Goal: Task Accomplishment & Management: Complete application form

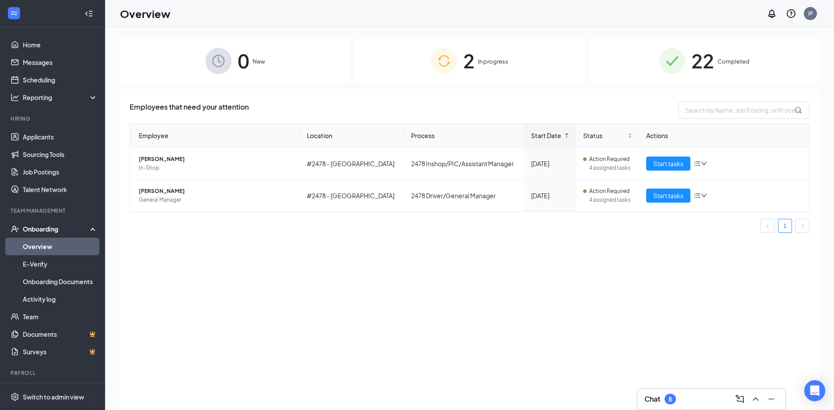
click at [230, 71] on img at bounding box center [218, 61] width 26 height 26
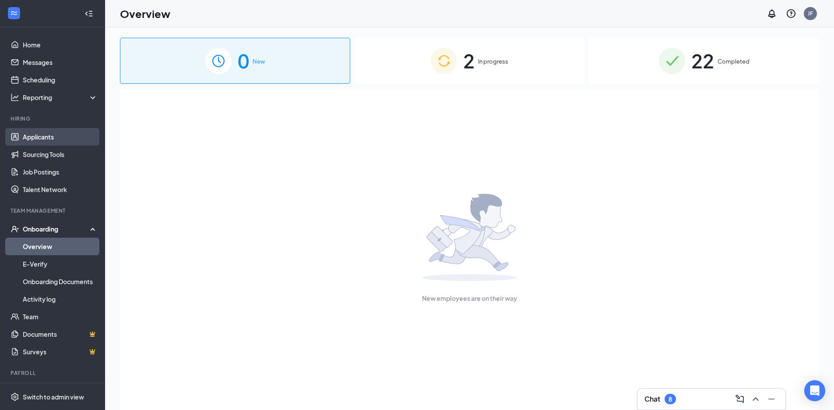
click at [60, 139] on link "Applicants" at bounding box center [60, 137] width 75 height 18
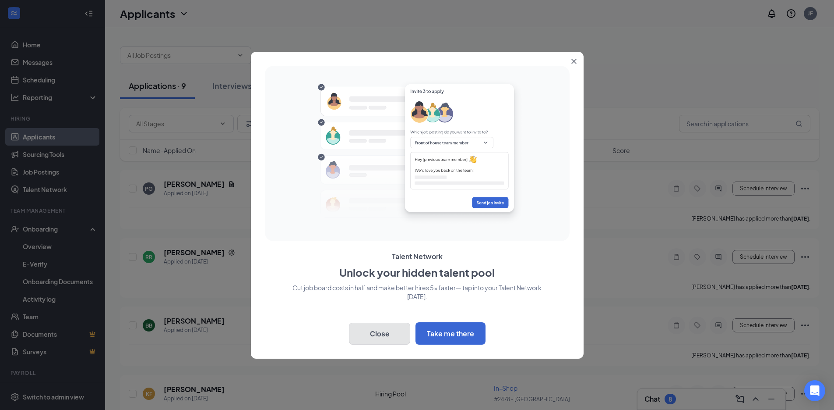
click at [382, 332] on button "Close" at bounding box center [379, 333] width 61 height 22
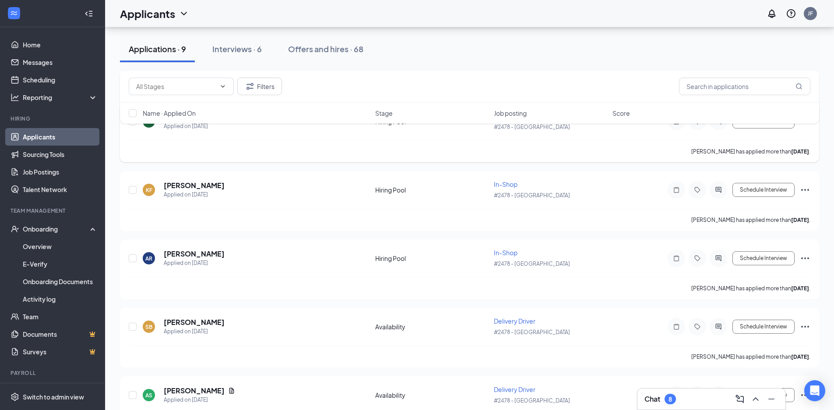
scroll to position [219, 0]
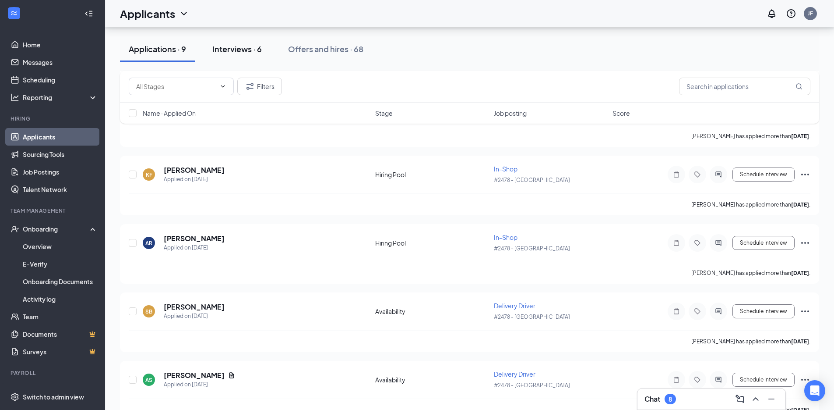
click at [239, 45] on div "Interviews · 6" at bounding box center [236, 48] width 49 height 11
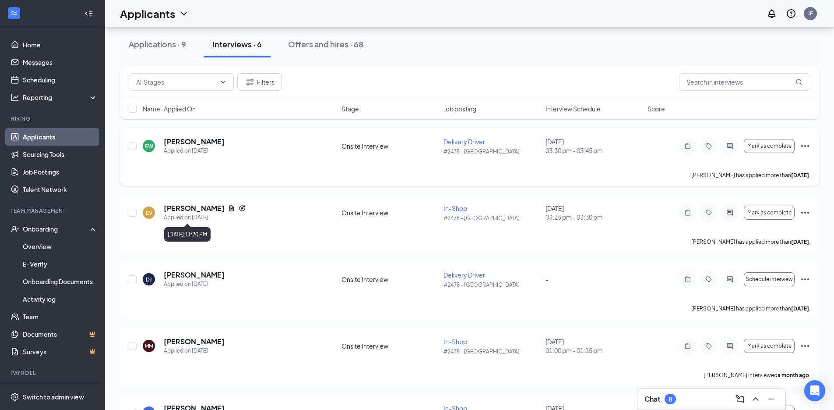
scroll to position [44, 0]
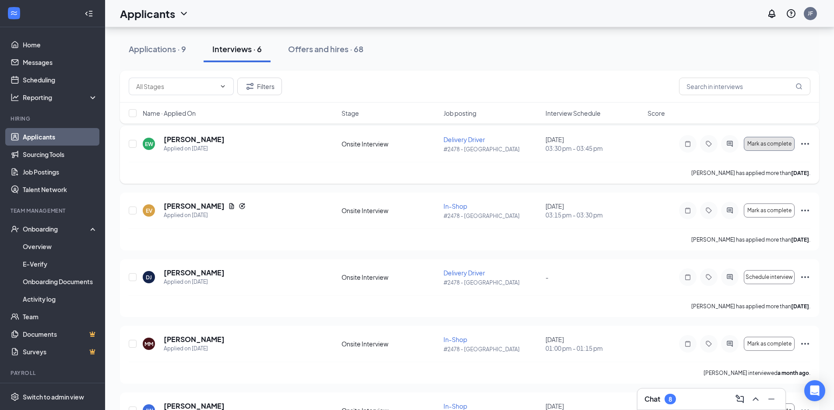
click at [779, 147] on button "Mark as complete" at bounding box center [769, 144] width 51 height 14
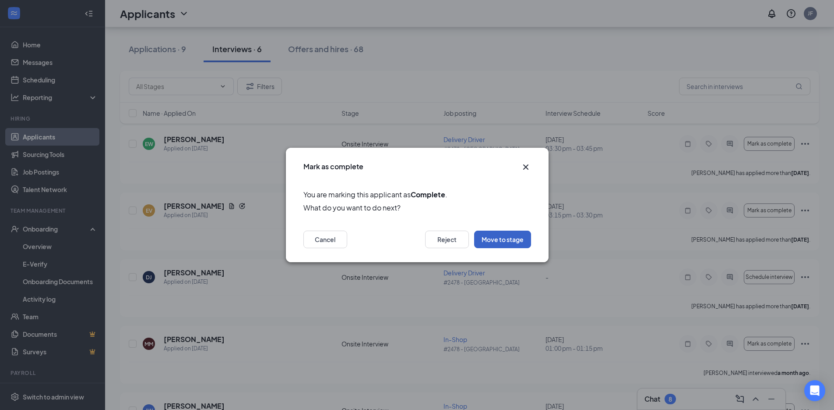
click at [504, 240] on button "Move to stage" at bounding box center [502, 239] width 57 height 18
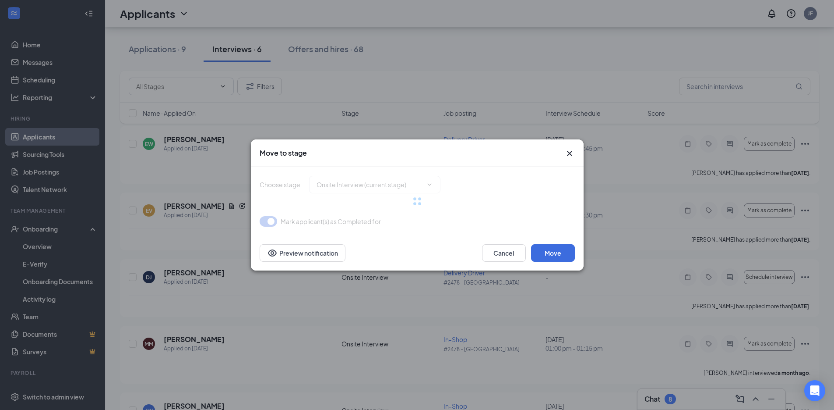
type input "Hiring Complete (final stage)"
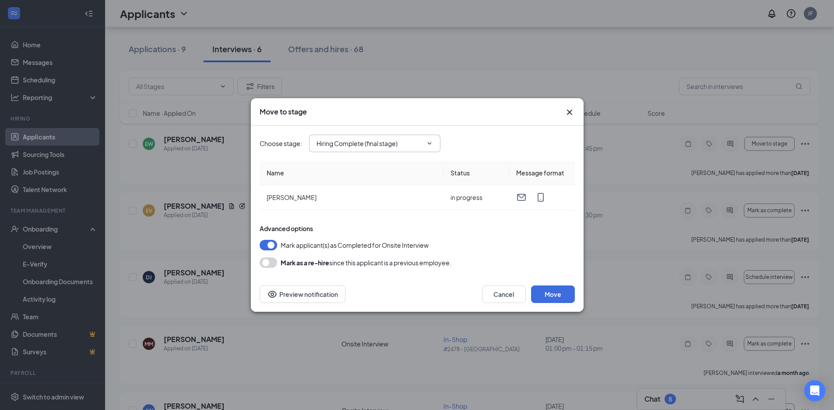
click at [397, 141] on input "Hiring Complete (final stage)" at bounding box center [370, 143] width 106 height 10
click at [561, 293] on button "Move" at bounding box center [553, 294] width 44 height 18
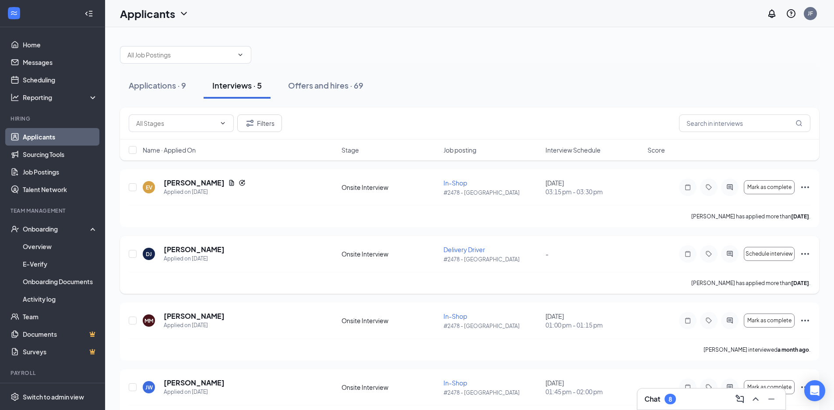
scroll to position [0, 0]
click at [148, 76] on button "Applications · 9" at bounding box center [157, 86] width 75 height 26
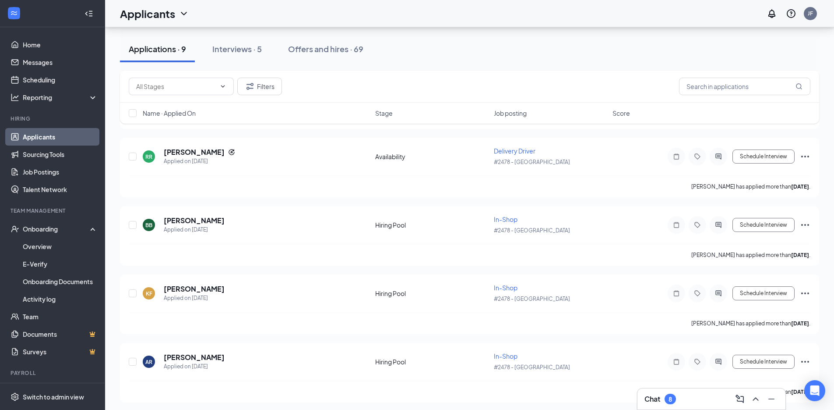
scroll to position [29, 0]
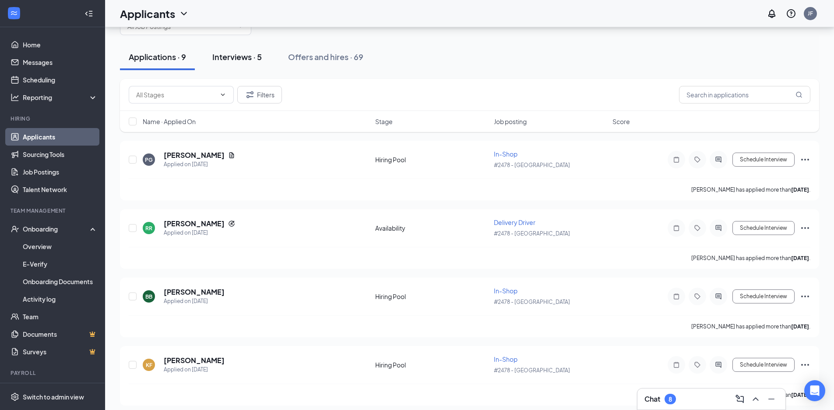
click at [258, 60] on div "Interviews · 5" at bounding box center [236, 56] width 49 height 11
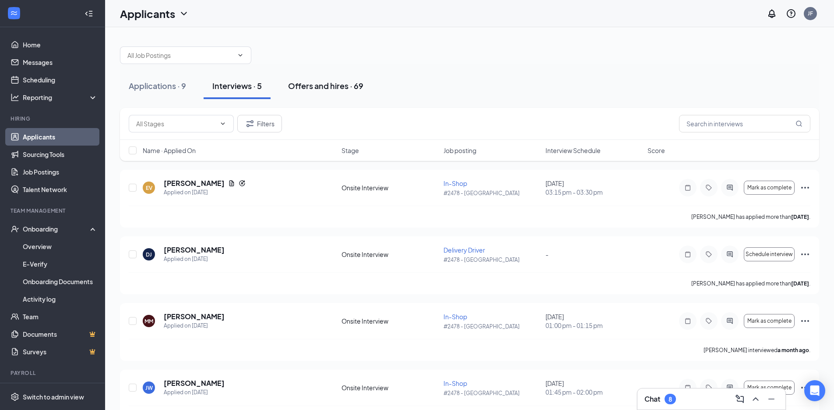
click at [325, 85] on div "Offers and hires · 69" at bounding box center [325, 85] width 75 height 11
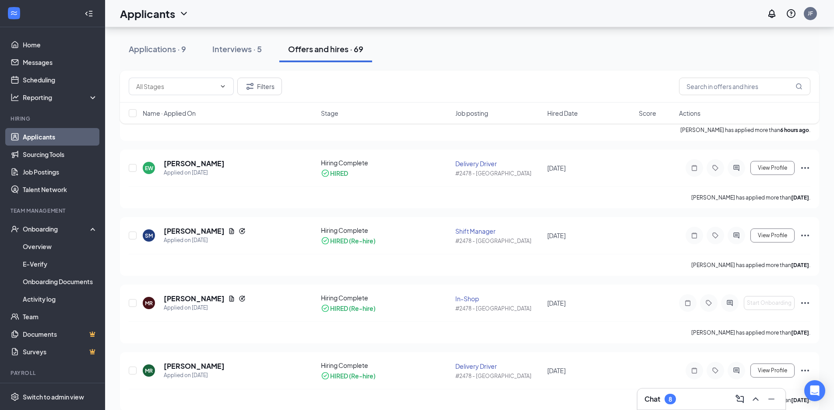
scroll to position [44, 0]
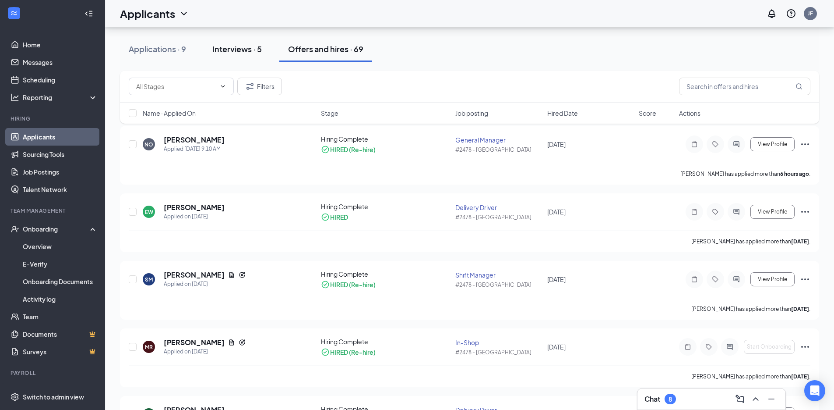
click at [230, 49] on div "Interviews · 5" at bounding box center [236, 48] width 49 height 11
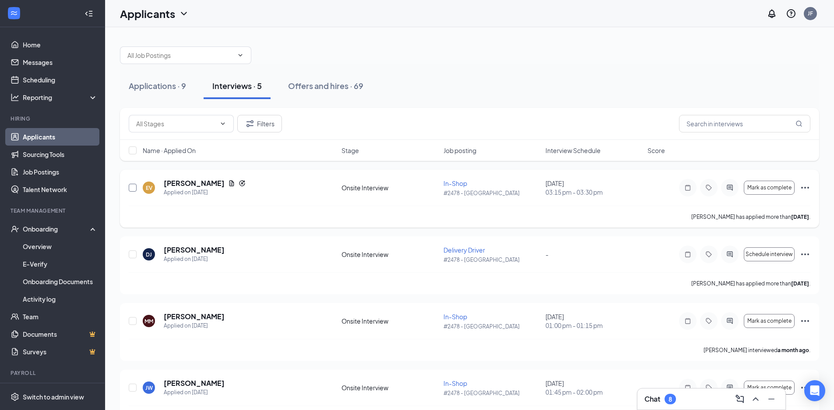
click at [135, 188] on input "checkbox" at bounding box center [133, 188] width 8 height 8
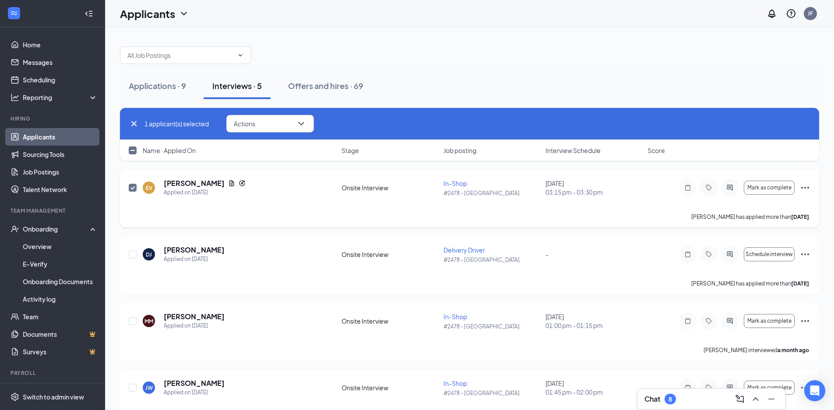
click at [135, 188] on input "checkbox" at bounding box center [133, 188] width 8 height 8
checkbox input "false"
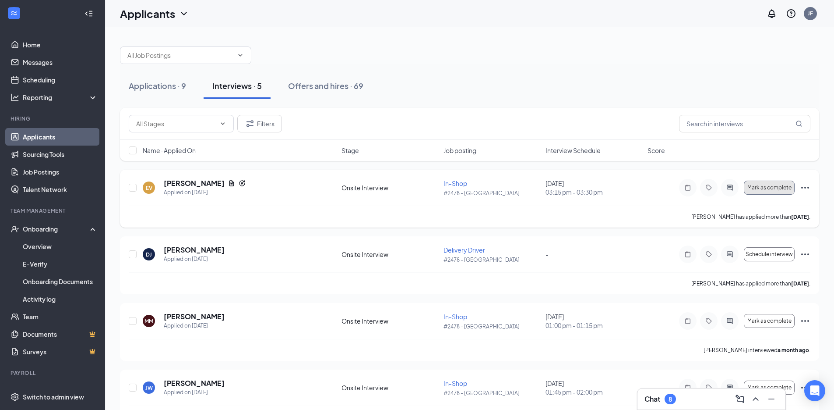
click at [774, 185] on span "Mark as complete" at bounding box center [770, 187] width 44 height 6
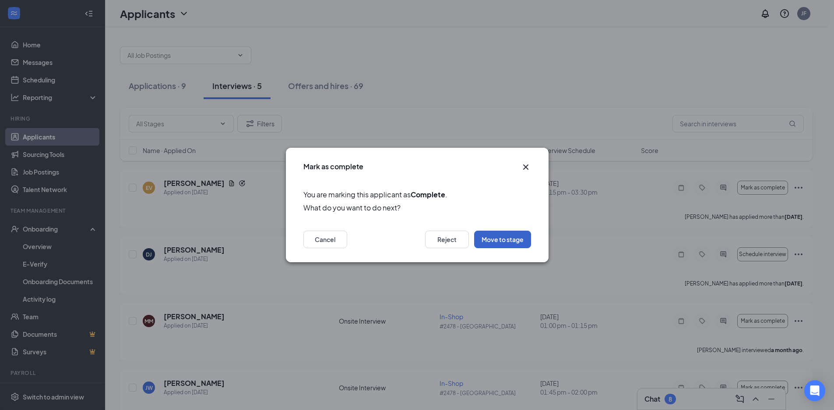
click at [512, 242] on button "Move to stage" at bounding box center [502, 239] width 57 height 18
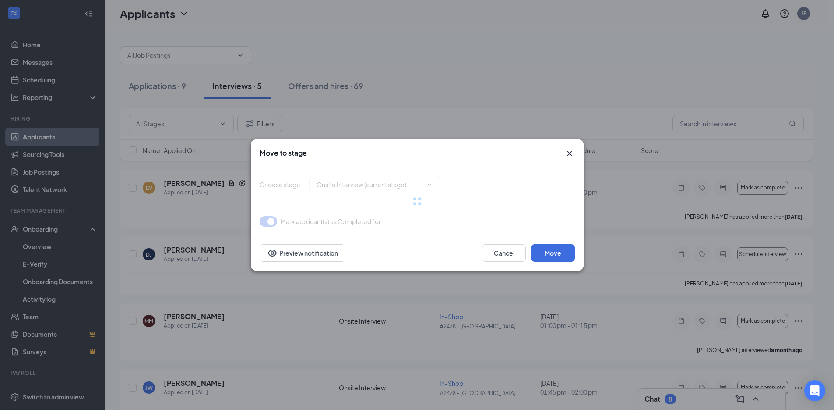
type input "Hiring Complete (final stage)"
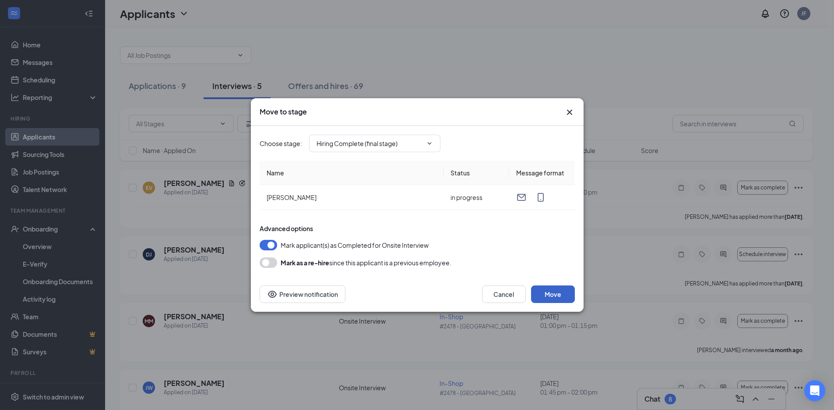
click at [548, 293] on button "Move" at bounding box center [553, 294] width 44 height 18
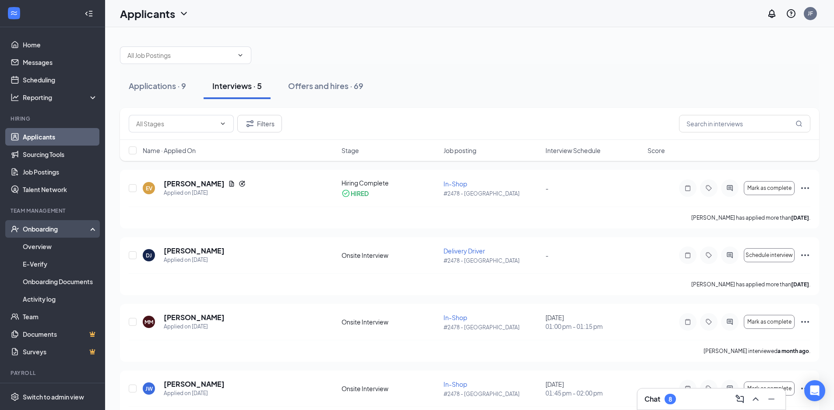
click at [42, 223] on div "Onboarding" at bounding box center [52, 229] width 105 height 18
click at [52, 230] on div "Onboarding" at bounding box center [56, 228] width 67 height 9
click at [44, 245] on link "Overview" at bounding box center [60, 246] width 75 height 18
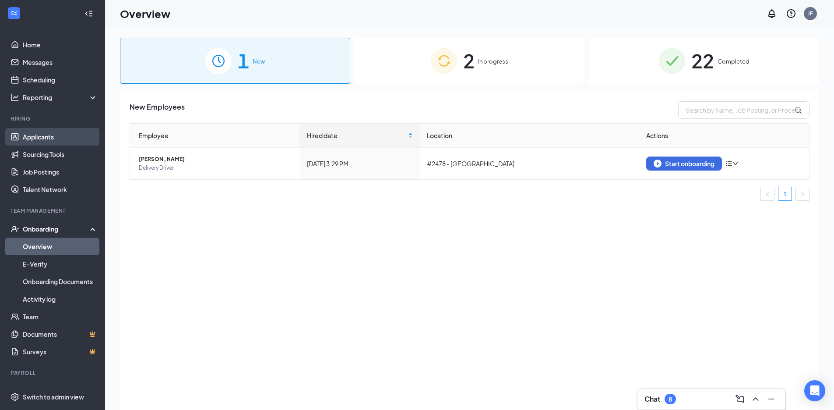
click at [46, 141] on link "Applicants" at bounding box center [60, 137] width 75 height 18
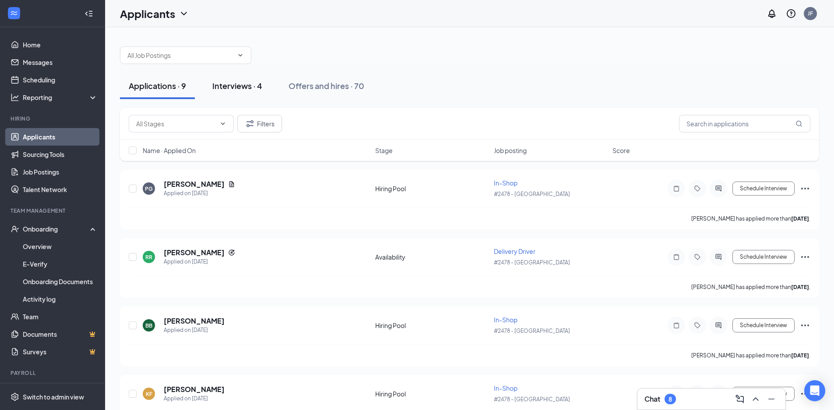
click at [241, 82] on div "Interviews · 4" at bounding box center [237, 85] width 50 height 11
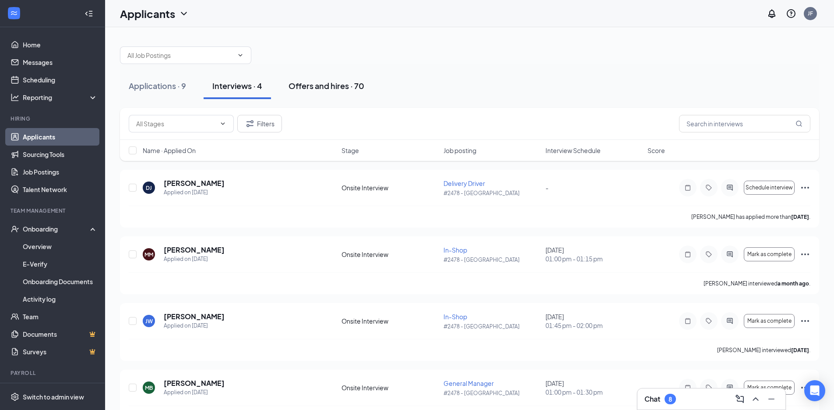
click at [293, 84] on div "Offers and hires · 70" at bounding box center [327, 85] width 76 height 11
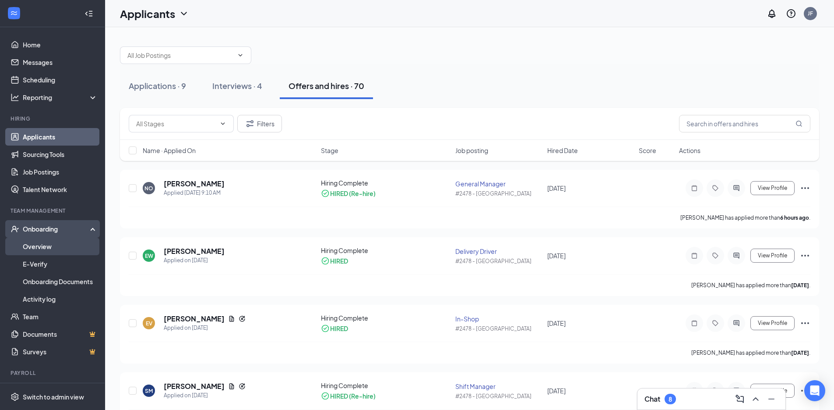
click at [29, 247] on link "Overview" at bounding box center [60, 246] width 75 height 18
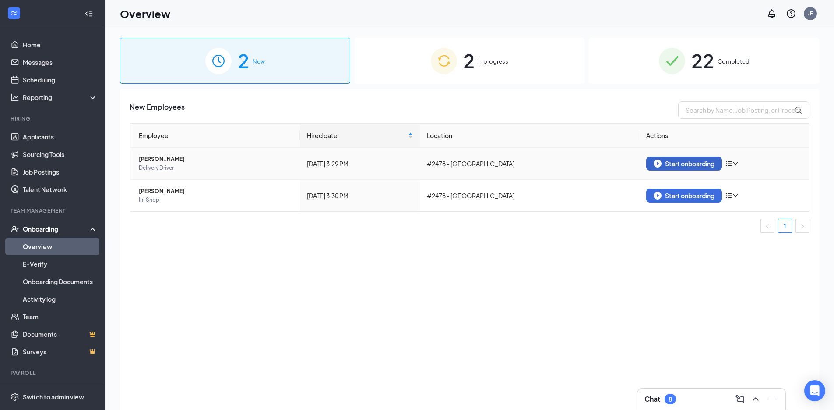
click at [697, 166] on div "Start onboarding" at bounding box center [684, 163] width 61 height 8
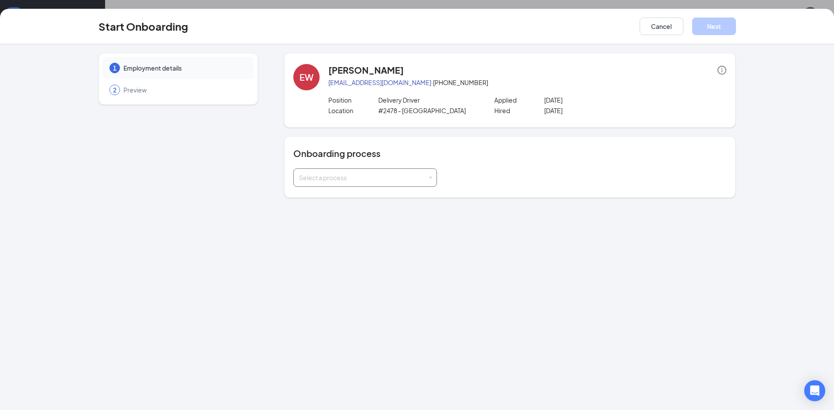
click at [353, 180] on div "Select a process" at bounding box center [363, 177] width 128 height 9
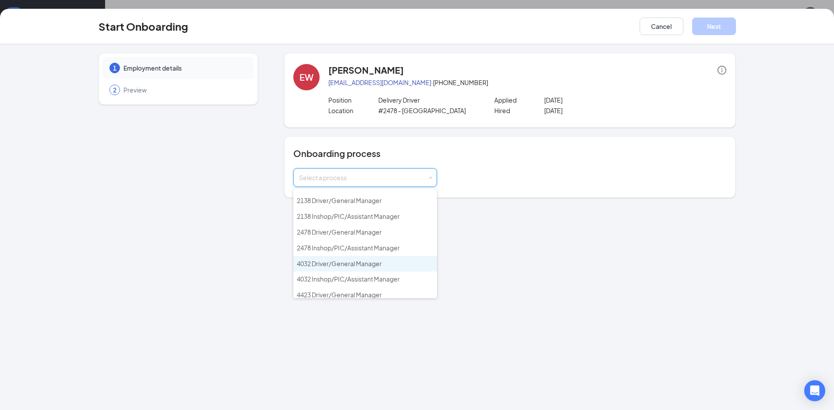
scroll to position [263, 0]
click at [338, 248] on span "2478 Driver/General Manager" at bounding box center [339, 247] width 85 height 8
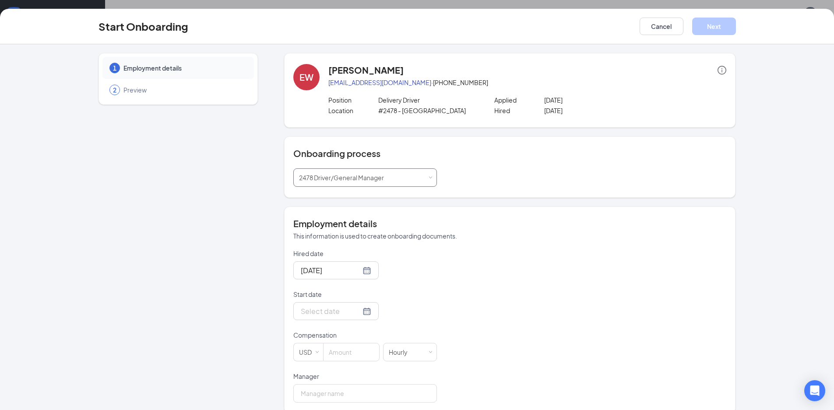
click at [376, 176] on span "2478 Driver/General Manager" at bounding box center [341, 177] width 85 height 8
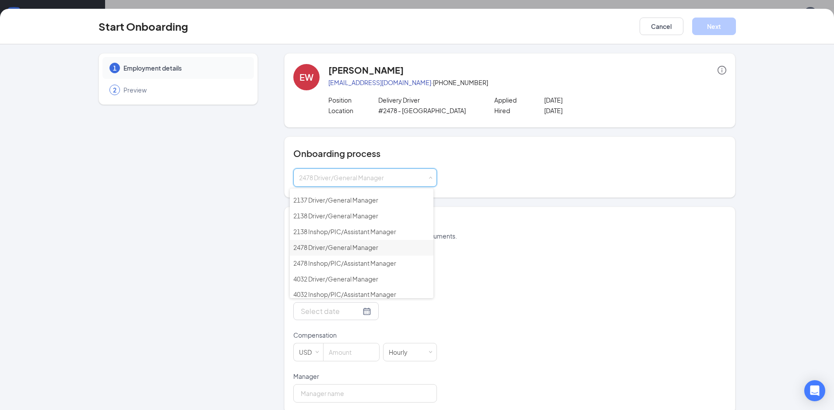
click at [386, 241] on li "2478 Driver/General Manager" at bounding box center [362, 248] width 144 height 16
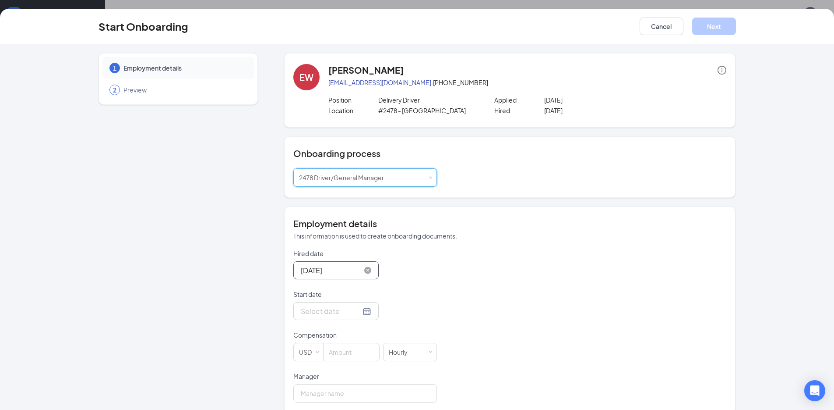
click at [318, 271] on input "[DATE]" at bounding box center [331, 270] width 60 height 11
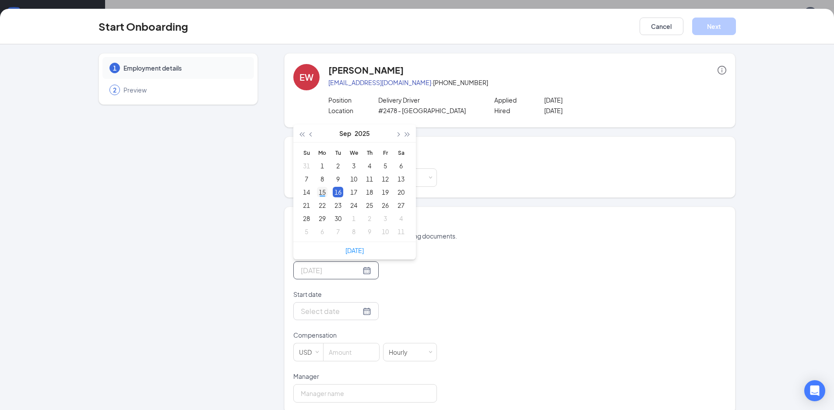
type input "[DATE]"
click at [318, 189] on div "15" at bounding box center [322, 192] width 11 height 11
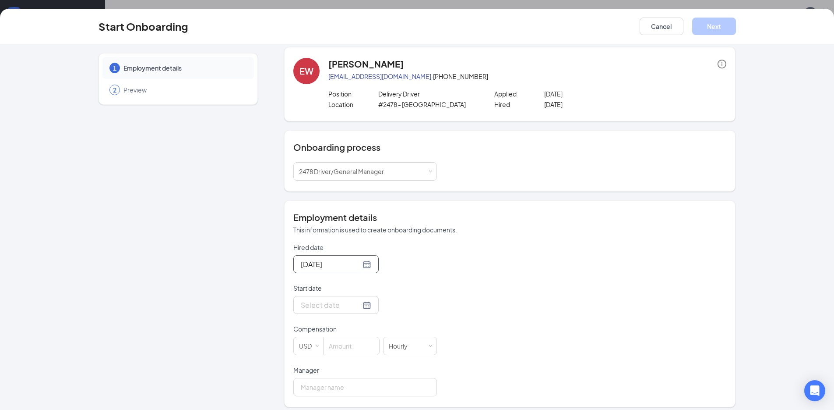
scroll to position [12, 0]
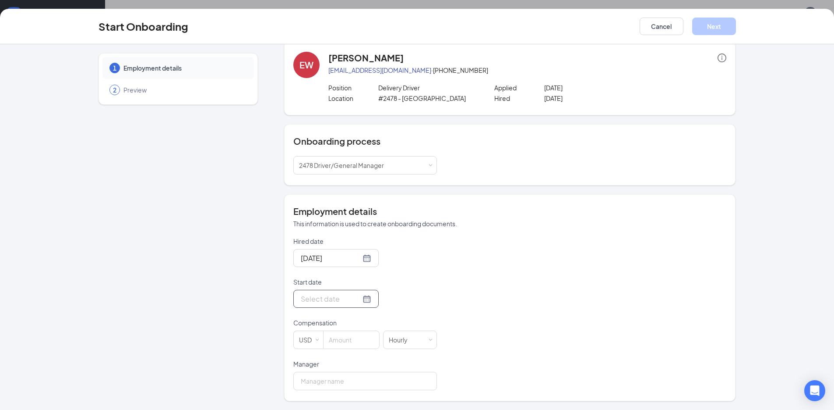
click at [323, 303] on input "Start date" at bounding box center [331, 298] width 60 height 11
type input "[DATE]"
click at [335, 216] on div "16" at bounding box center [338, 220] width 11 height 11
click at [341, 339] on input at bounding box center [352, 340] width 56 height 18
type input "14"
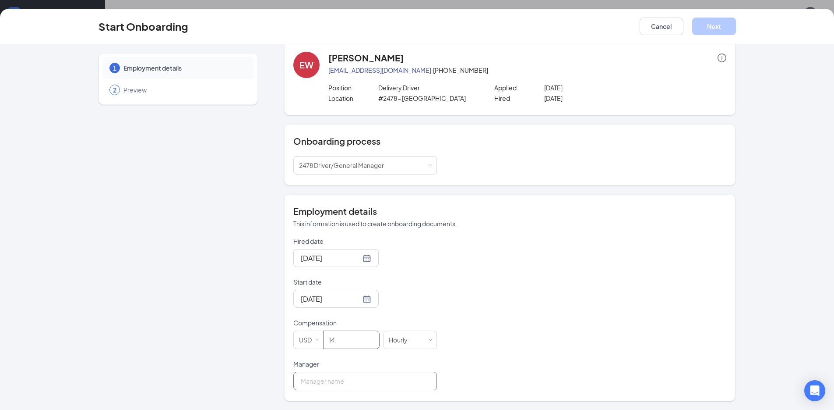
click at [371, 387] on input "Manager" at bounding box center [365, 380] width 144 height 18
type input "[PERSON_NAME]"
click at [385, 387] on input "[PERSON_NAME]" at bounding box center [365, 380] width 144 height 18
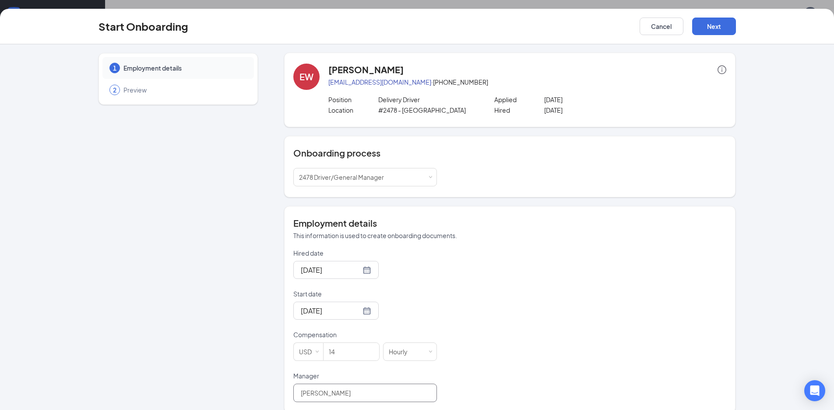
type input "[PERSON_NAME]"
click at [525, 347] on div "Hired date [DATE] [DATE] Su Mo Tu We Th Fr Sa 31 1 2 3 4 5 6 7 8 9 10 11 12 13 …" at bounding box center [509, 325] width 433 height 153
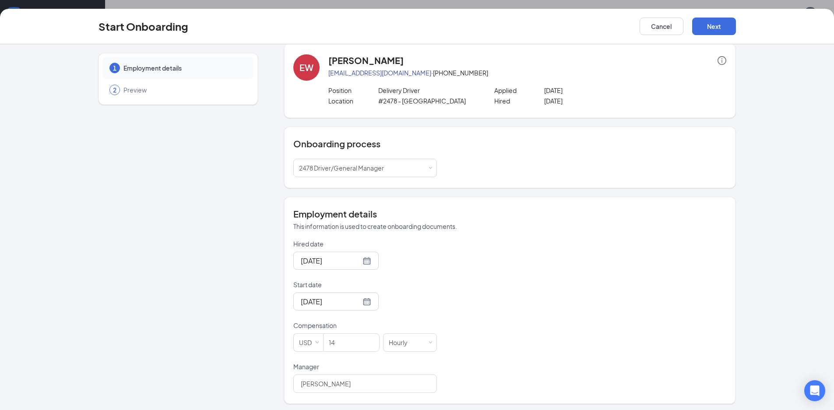
scroll to position [12, 0]
click at [372, 163] on span "2478 Driver/General Manager" at bounding box center [341, 165] width 85 height 8
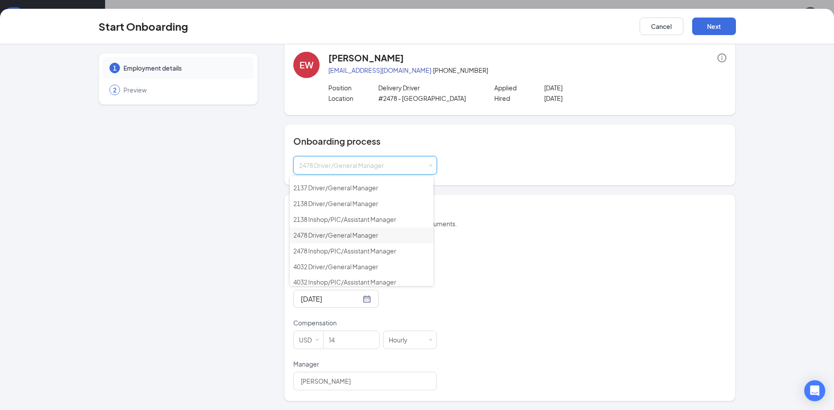
click at [388, 237] on li "2478 Driver/General Manager" at bounding box center [362, 235] width 144 height 16
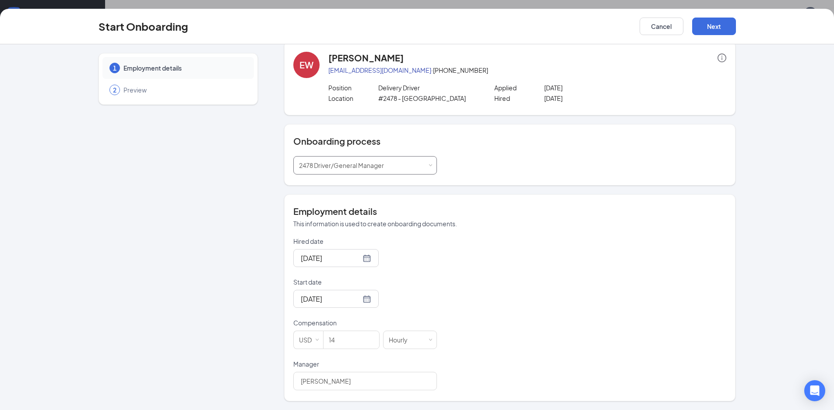
click at [417, 167] on div "Select a process 2478 Driver/General Manager" at bounding box center [365, 165] width 132 height 18
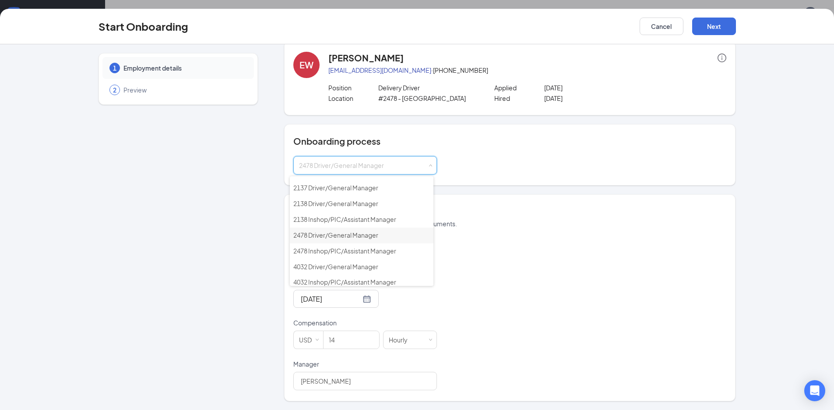
click at [387, 234] on li "2478 Driver/General Manager" at bounding box center [362, 235] width 144 height 16
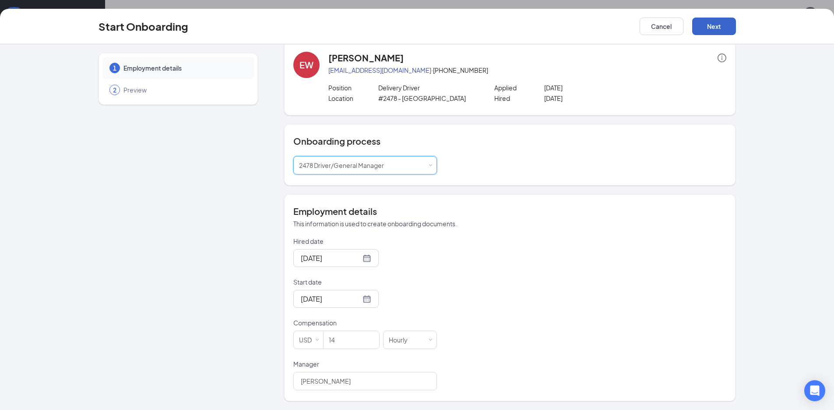
click at [703, 23] on button "Next" at bounding box center [715, 27] width 44 height 18
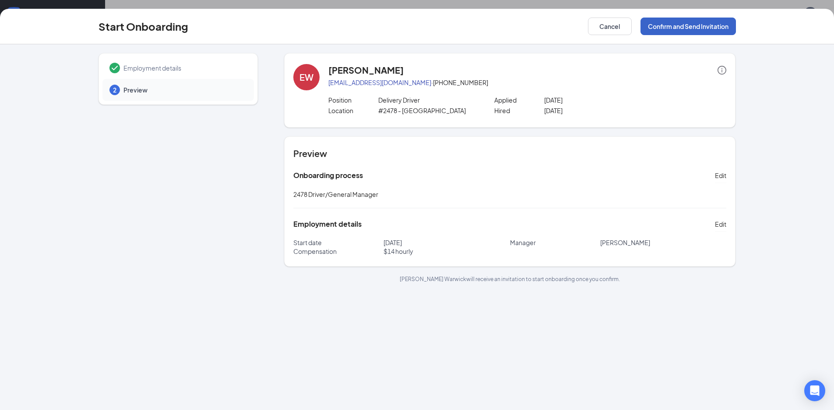
click at [710, 32] on button "Confirm and Send Invitation" at bounding box center [688, 27] width 95 height 18
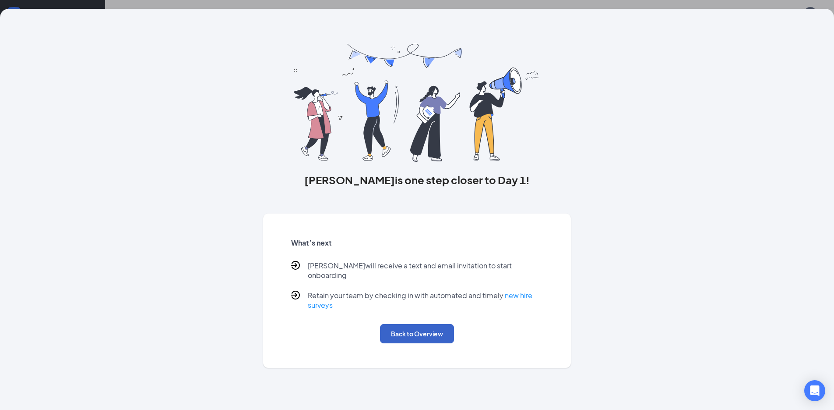
click at [412, 324] on button "Back to Overview" at bounding box center [417, 333] width 74 height 19
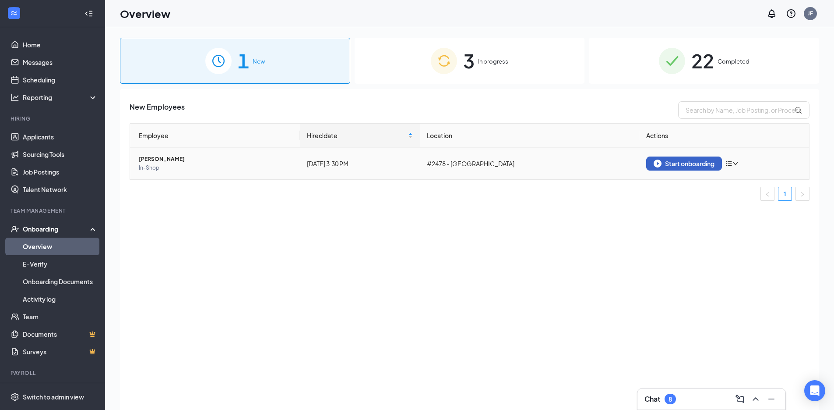
click at [677, 161] on div "Start onboarding" at bounding box center [684, 163] width 61 height 8
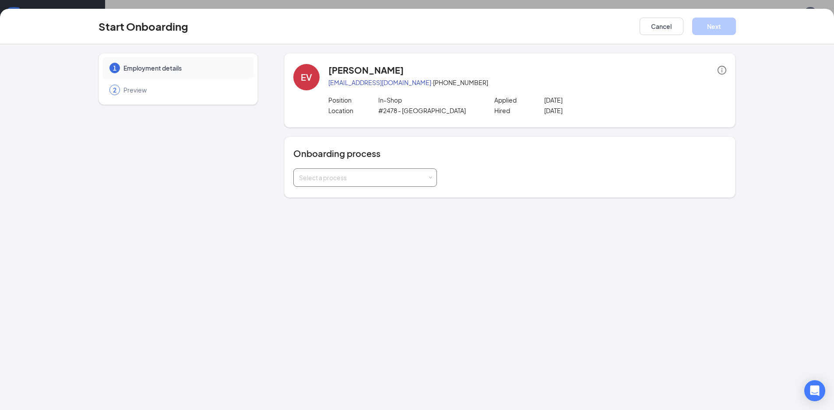
click at [343, 173] on div "Select a process" at bounding box center [365, 178] width 132 height 18
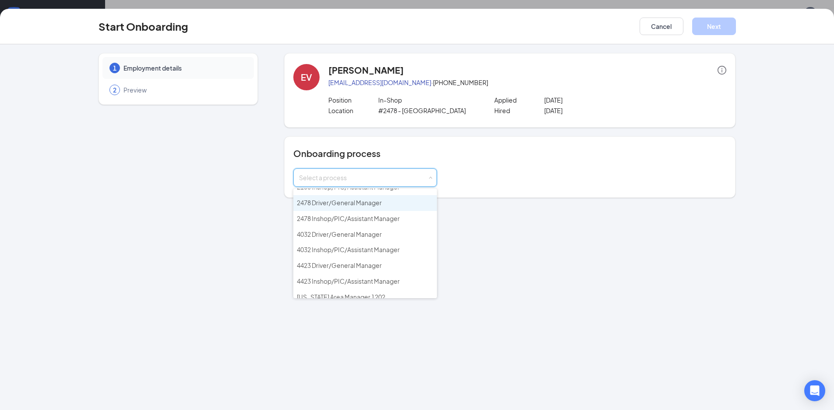
scroll to position [350, 0]
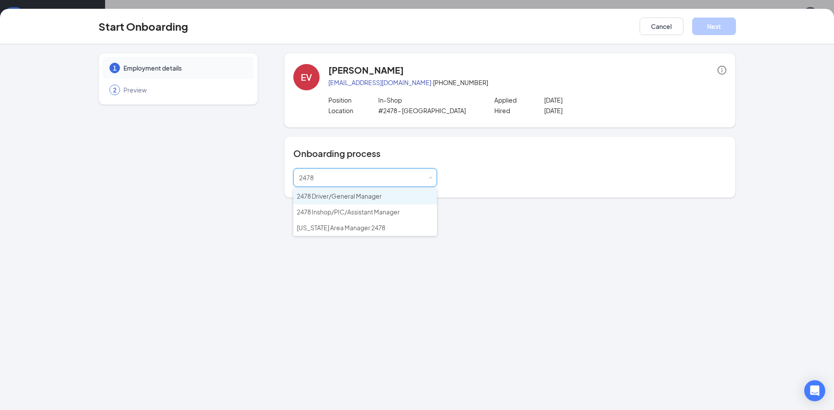
click at [424, 200] on li "2478 Driver/General Manager" at bounding box center [365, 196] width 144 height 16
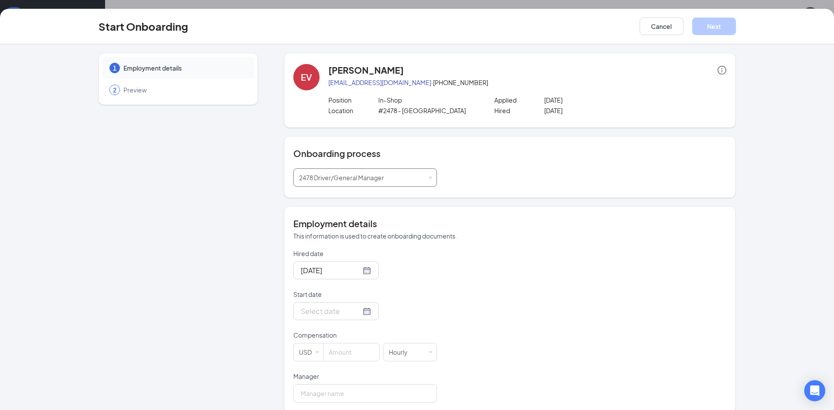
scroll to position [12, 0]
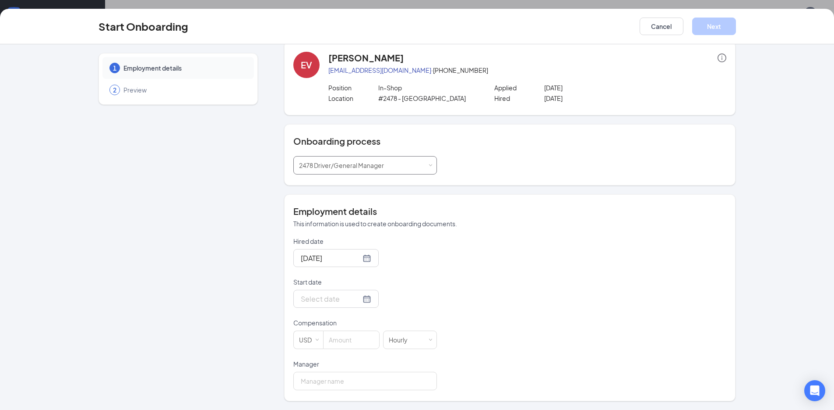
click at [368, 163] on span "2478 Driver/General Manager" at bounding box center [341, 165] width 85 height 8
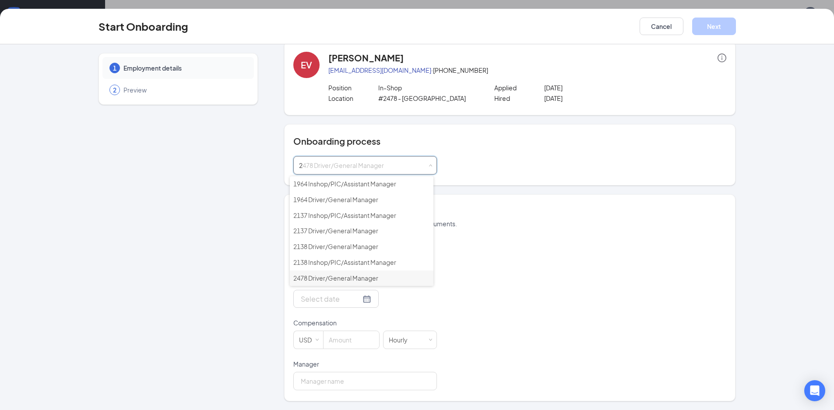
scroll to position [94, 0]
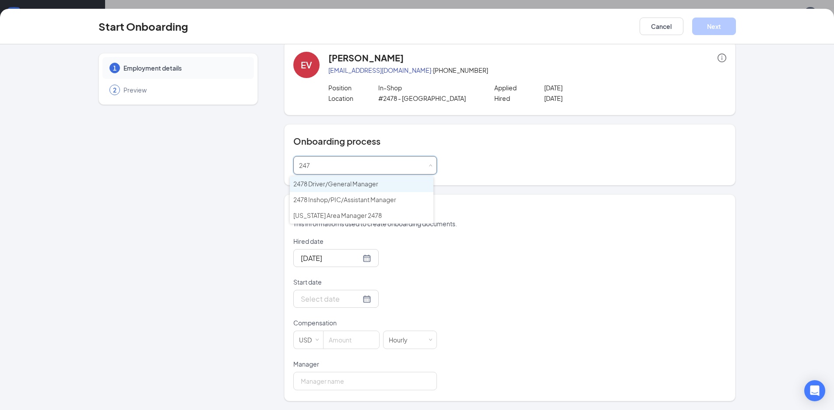
type input "2478"
click at [406, 192] on li "2478 Inshop/PIC/Assistant Manager" at bounding box center [362, 200] width 144 height 16
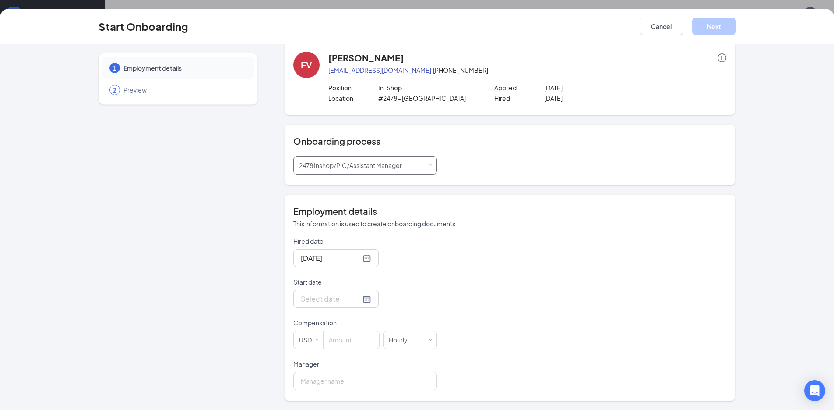
scroll to position [39, 0]
click at [339, 302] on input "Start date" at bounding box center [331, 298] width 60 height 11
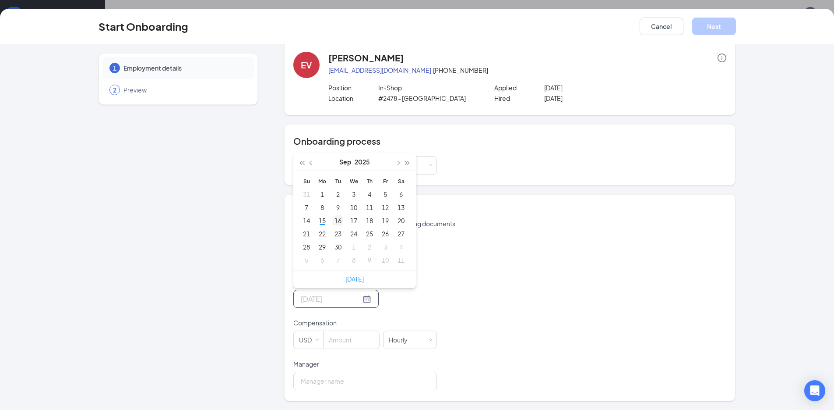
type input "[DATE]"
click at [337, 218] on div "16" at bounding box center [338, 220] width 11 height 11
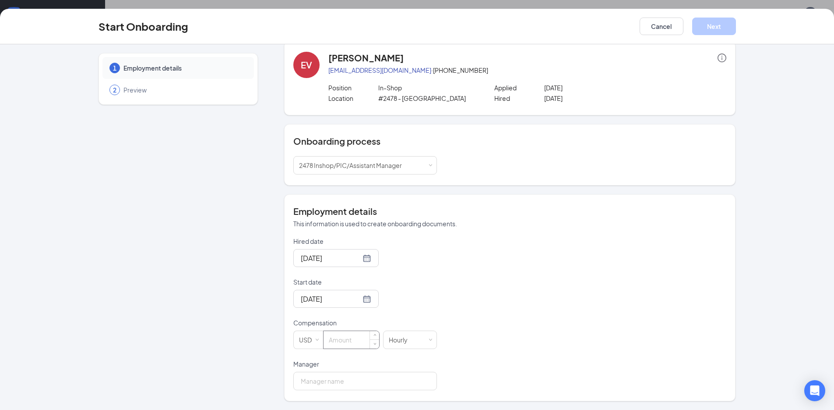
click at [340, 335] on input at bounding box center [352, 340] width 56 height 18
type input "14"
click at [530, 313] on div "Hired date [DATE] Start date [DATE] [DATE] Su Mo Tu We Th Fr Sa 31 1 2 3 4 5 6 …" at bounding box center [509, 313] width 433 height 153
click at [331, 377] on input "Manager" at bounding box center [365, 380] width 144 height 18
type input "[PERSON_NAME]"
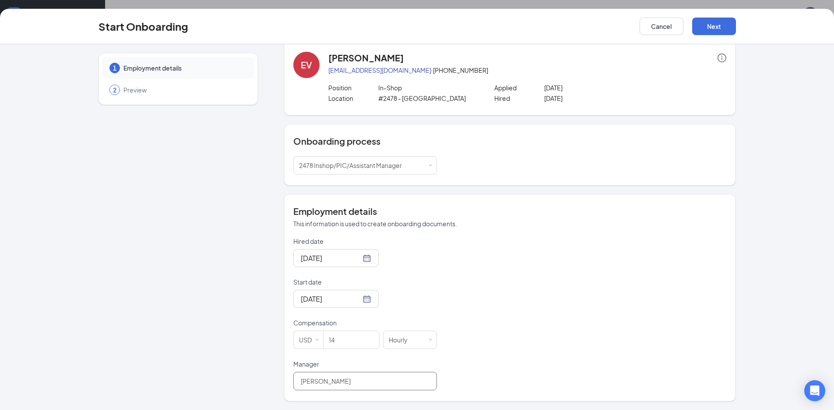
click at [360, 372] on input "[PERSON_NAME]" at bounding box center [365, 380] width 144 height 18
type input "[PERSON_NAME]"
click at [526, 286] on div "Hired date [DATE] Start date [DATE] [DATE] Su Mo Tu We Th Fr Sa 31 1 2 3 4 5 6 …" at bounding box center [509, 313] width 433 height 153
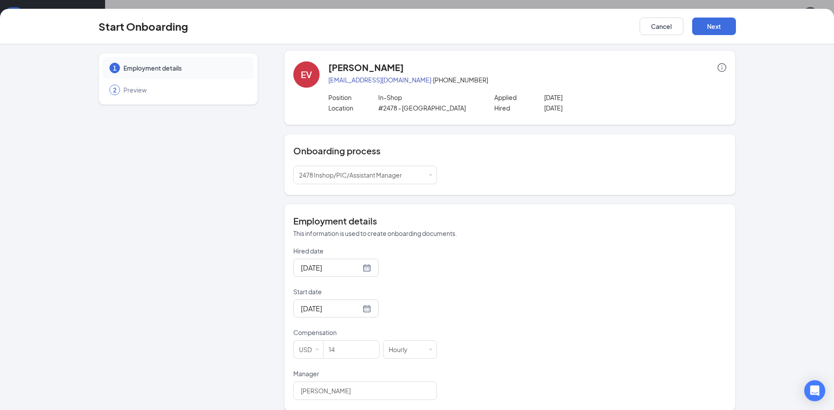
scroll to position [0, 0]
click at [713, 35] on button "Next" at bounding box center [715, 27] width 44 height 18
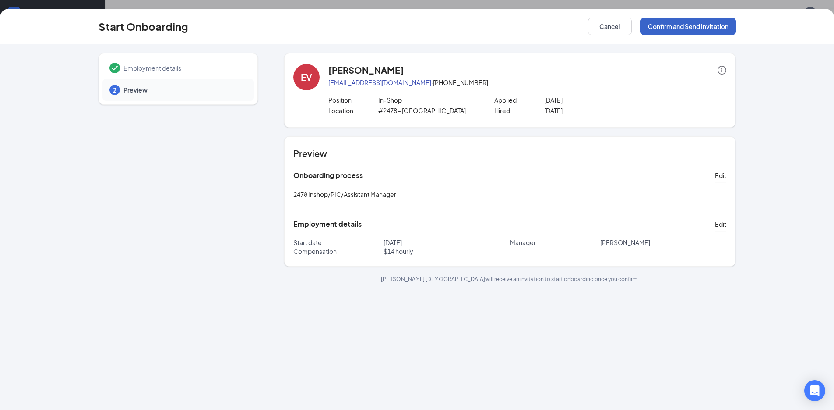
click at [714, 32] on button "Confirm and Send Invitation" at bounding box center [688, 27] width 95 height 18
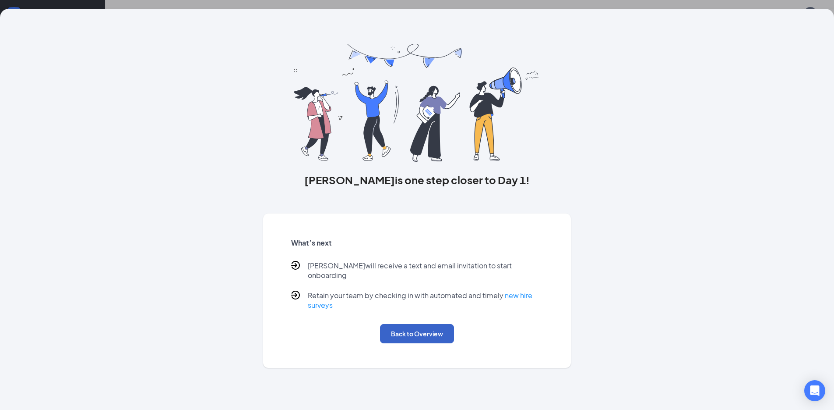
click at [432, 324] on button "Back to Overview" at bounding box center [417, 333] width 74 height 19
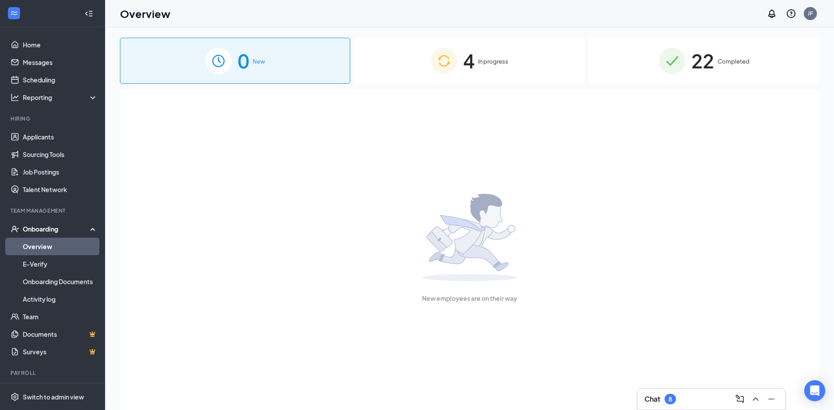
click at [457, 74] on img at bounding box center [444, 61] width 26 height 26
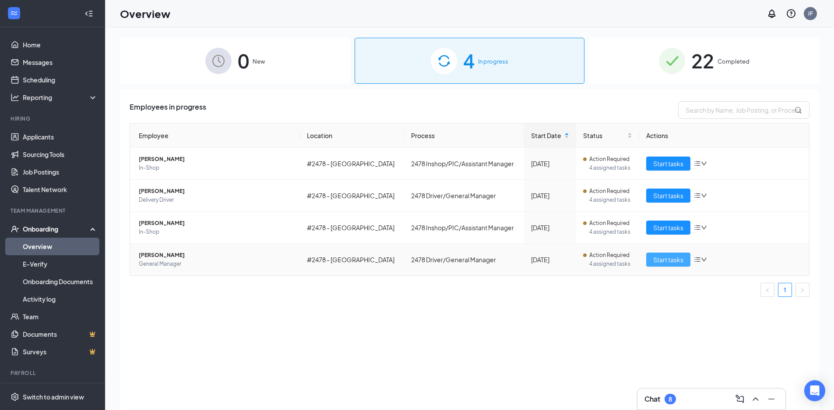
click at [661, 257] on span "Start tasks" at bounding box center [669, 259] width 30 height 10
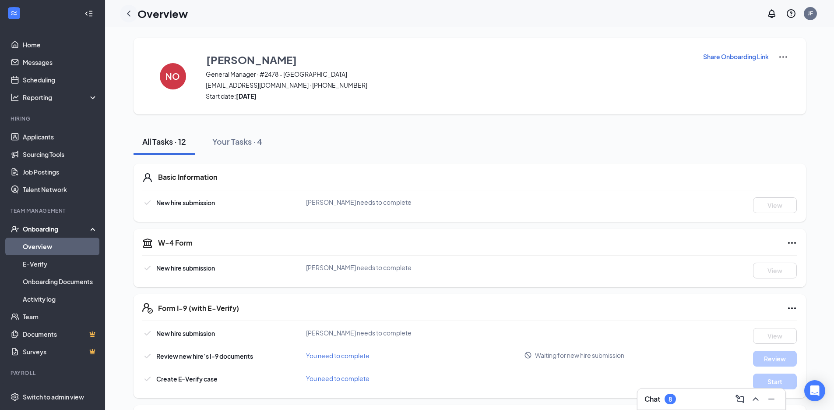
click at [127, 14] on icon "ChevronLeft" at bounding box center [129, 13] width 11 height 11
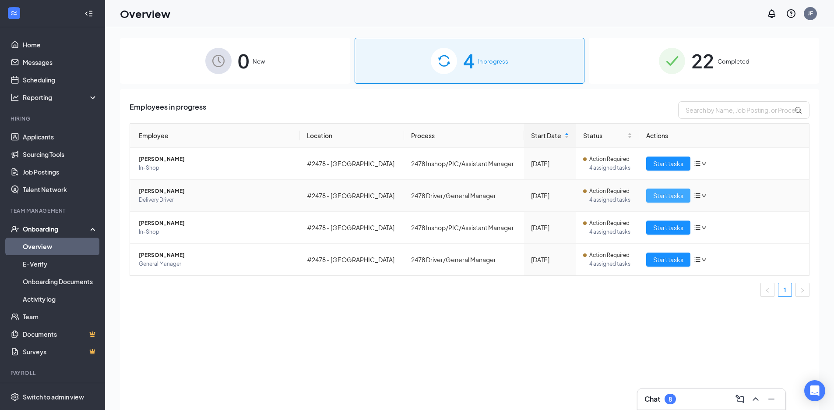
click at [660, 194] on span "Start tasks" at bounding box center [669, 196] width 30 height 10
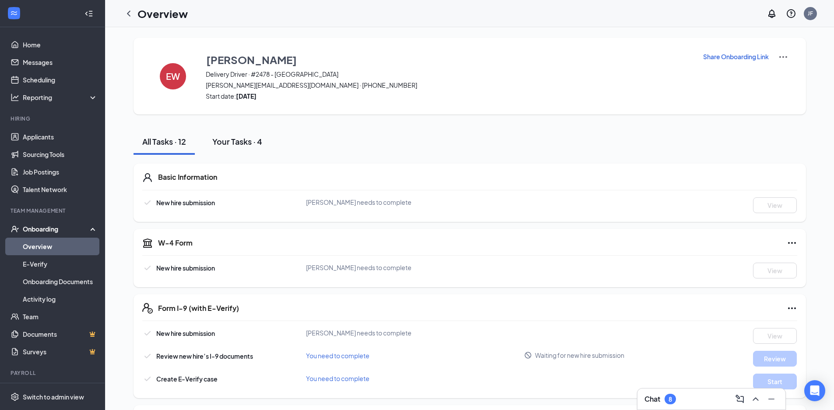
click at [237, 143] on div "Your Tasks · 4" at bounding box center [237, 141] width 50 height 11
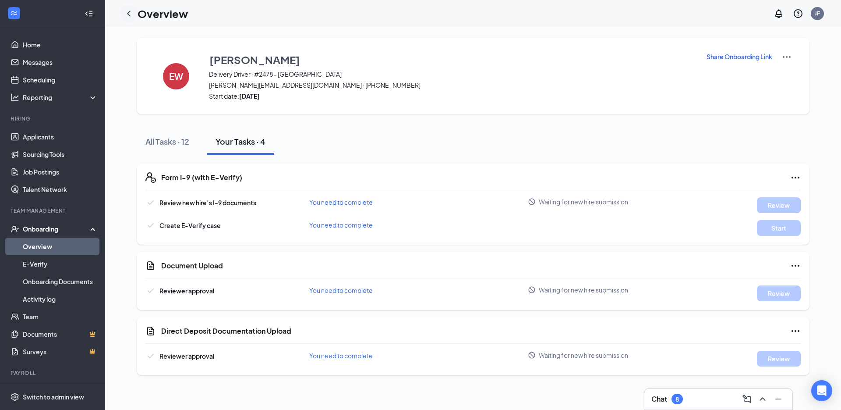
click at [129, 13] on icon "ChevronLeft" at bounding box center [129, 13] width 11 height 11
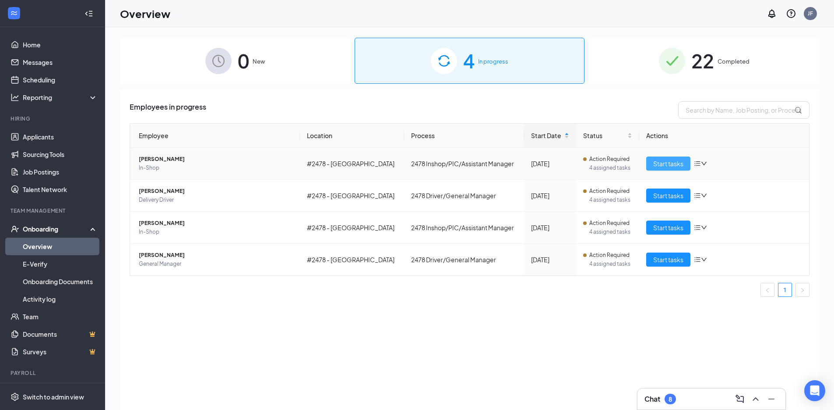
click at [677, 165] on span "Start tasks" at bounding box center [669, 164] width 30 height 10
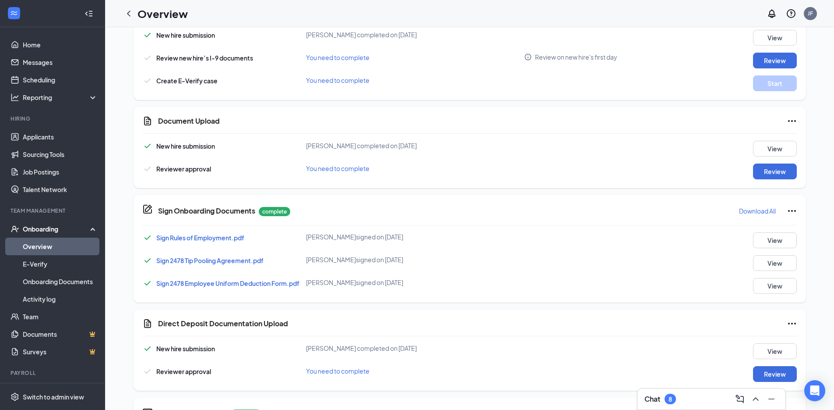
scroll to position [258, 0]
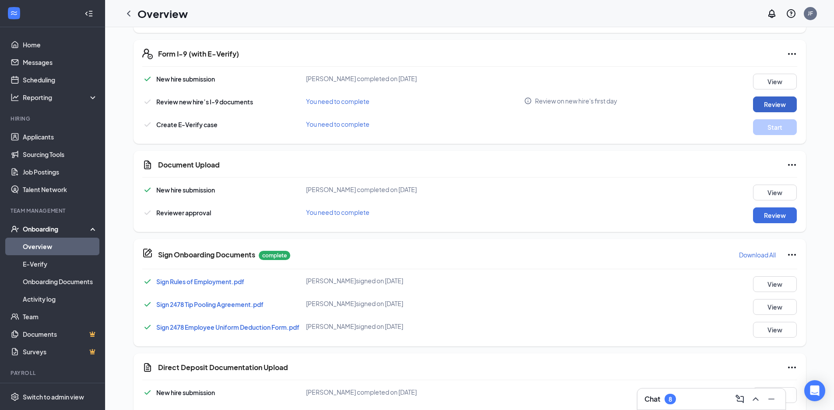
click at [767, 103] on button "Review" at bounding box center [775, 104] width 44 height 16
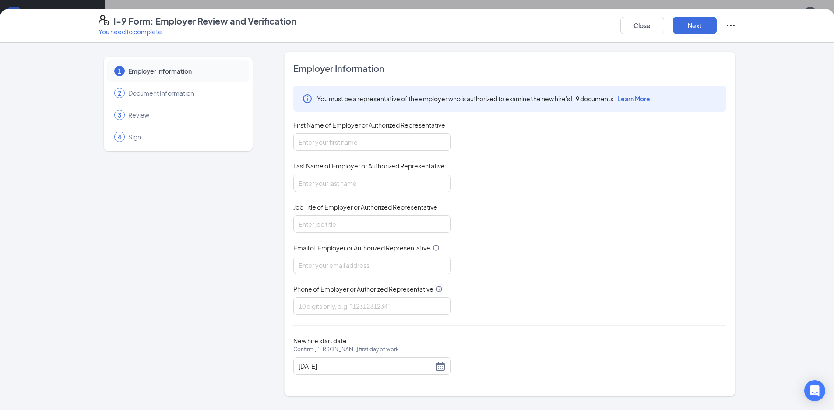
scroll to position [368, 0]
click at [366, 143] on input "First Name of Employer or Authorized Representative" at bounding box center [372, 142] width 158 height 18
type input "[PERSON_NAME]"
type input "Farroh"
type input "[EMAIL_ADDRESS][DOMAIN_NAME]"
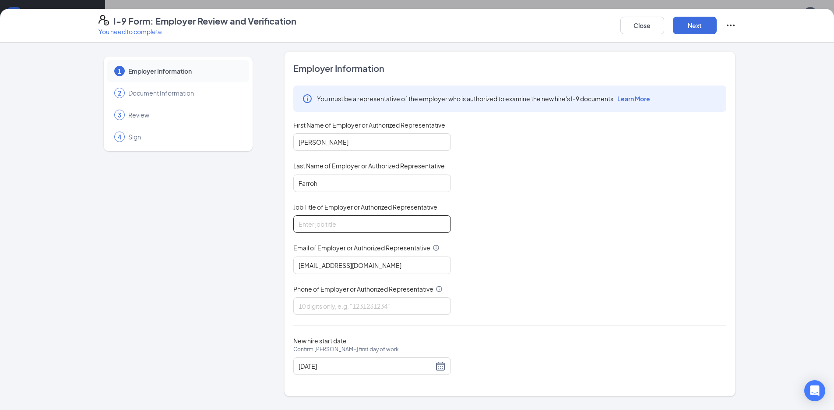
click at [356, 224] on input "Job Title of Employer or Authorized Representative" at bounding box center [372, 224] width 158 height 18
type input "General Manger"
click at [348, 301] on input "Phone of Employer or Authorized Representative" at bounding box center [372, 306] width 158 height 18
type input "7015703430"
click at [691, 29] on button "Next" at bounding box center [695, 26] width 44 height 18
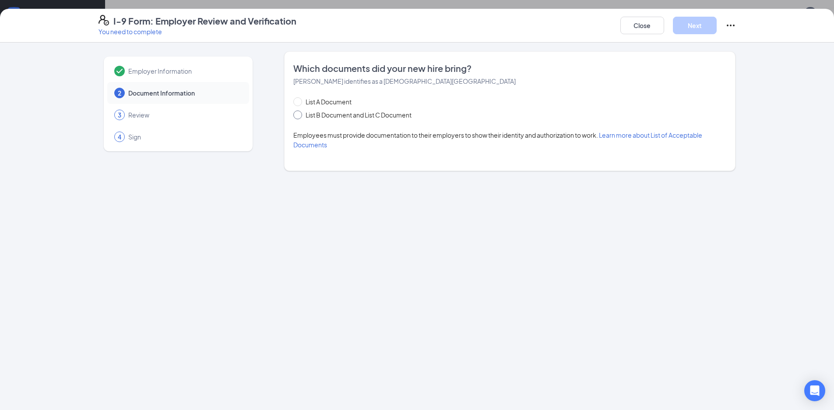
click at [299, 114] on input "List B Document and List C Document" at bounding box center [296, 113] width 6 height 6
radio input "true"
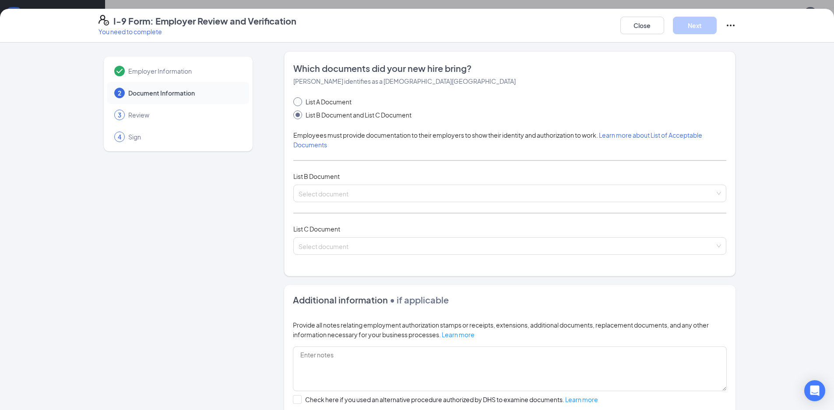
click at [297, 101] on span at bounding box center [297, 101] width 9 height 9
click at [297, 101] on input "List A Document" at bounding box center [296, 100] width 6 height 6
radio input "true"
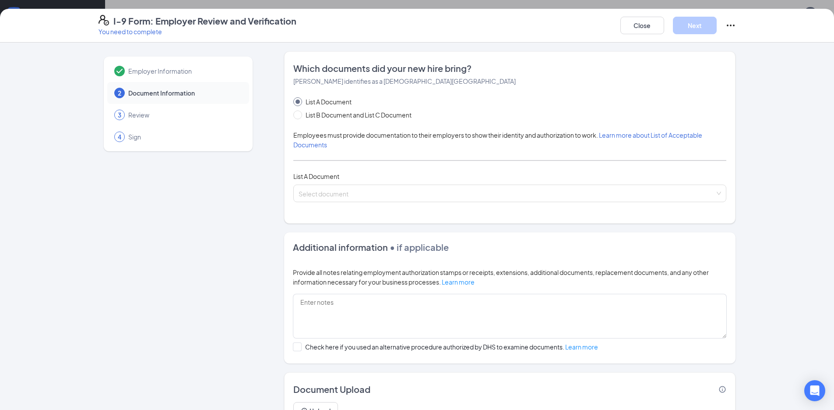
radio input "false"
click at [129, 117] on span "Review" at bounding box center [184, 114] width 112 height 9
click at [128, 133] on span "Sign" at bounding box center [184, 136] width 112 height 9
click at [632, 27] on button "Close" at bounding box center [643, 26] width 44 height 18
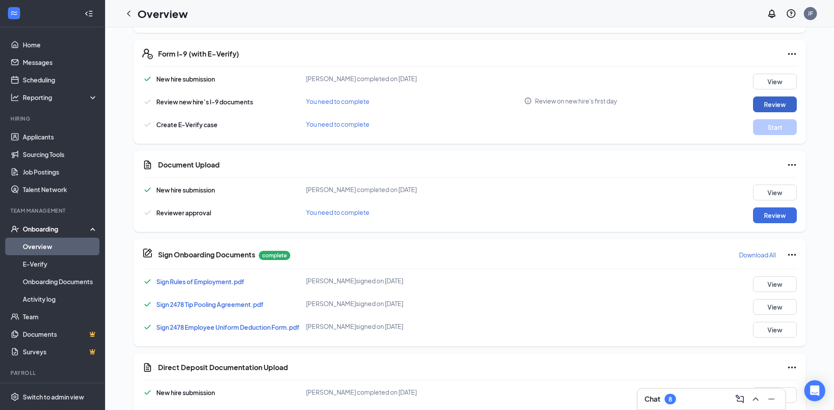
scroll to position [126, 0]
